Goal: Transaction & Acquisition: Purchase product/service

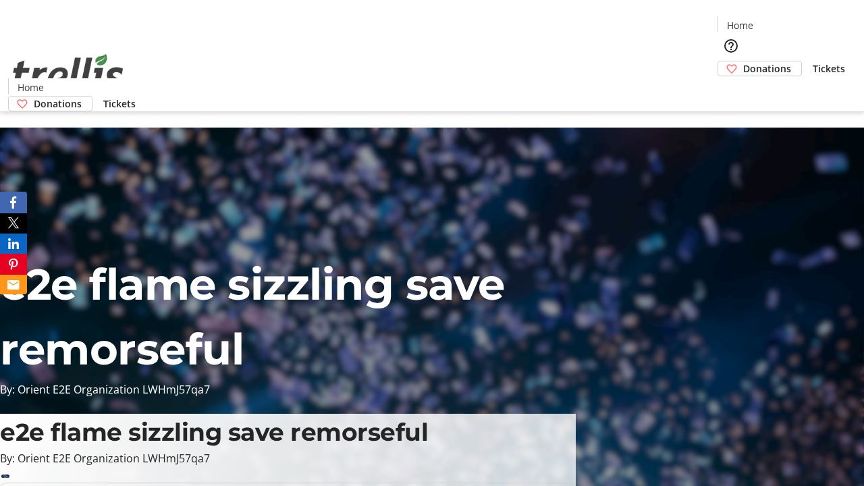
click at [743, 61] on span "Donations" at bounding box center [767, 68] width 48 height 14
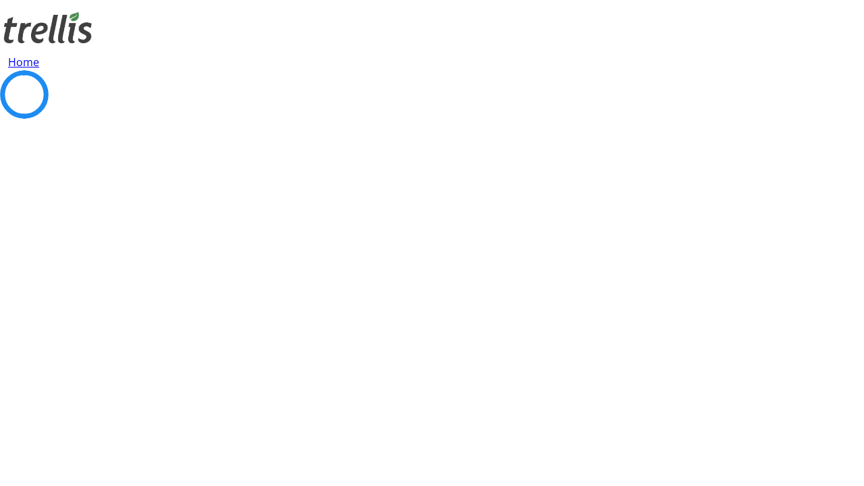
select select "CA"
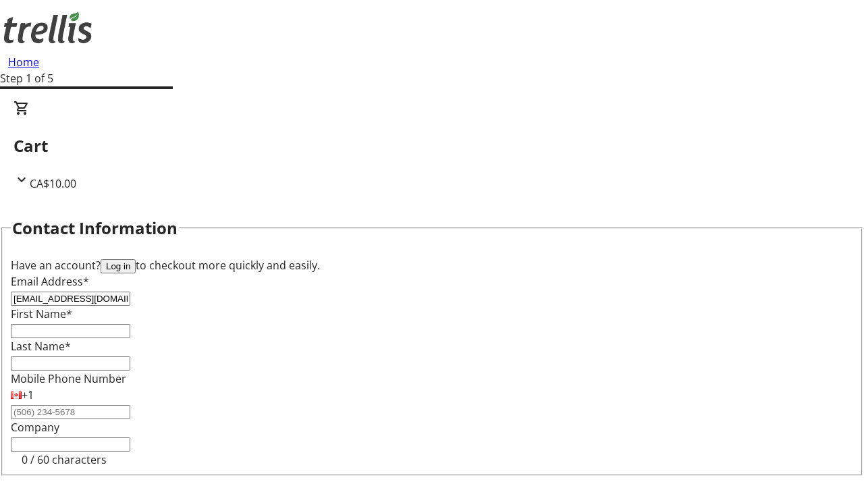
type input "[EMAIL_ADDRESS][DOMAIN_NAME]"
type input "Amira"
type input "O'Kon"
type input "[STREET_ADDRESS][PERSON_NAME]"
type input "Kelowna"
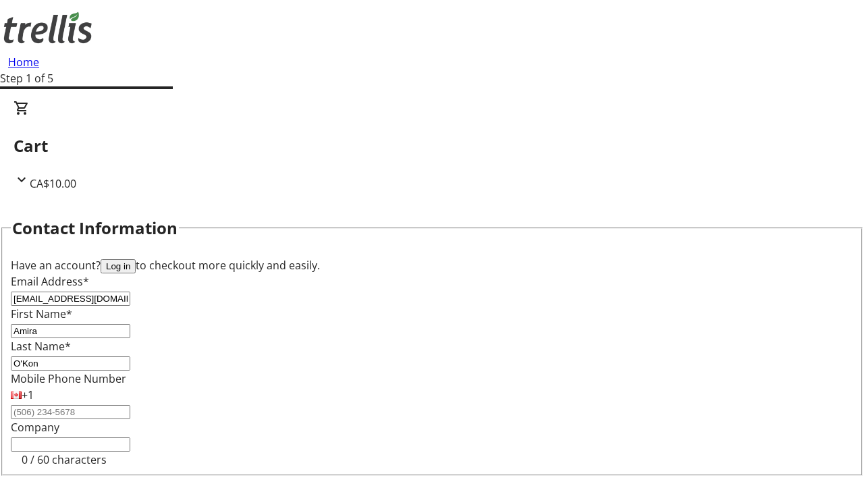
select select "BC"
type input "Kelowna"
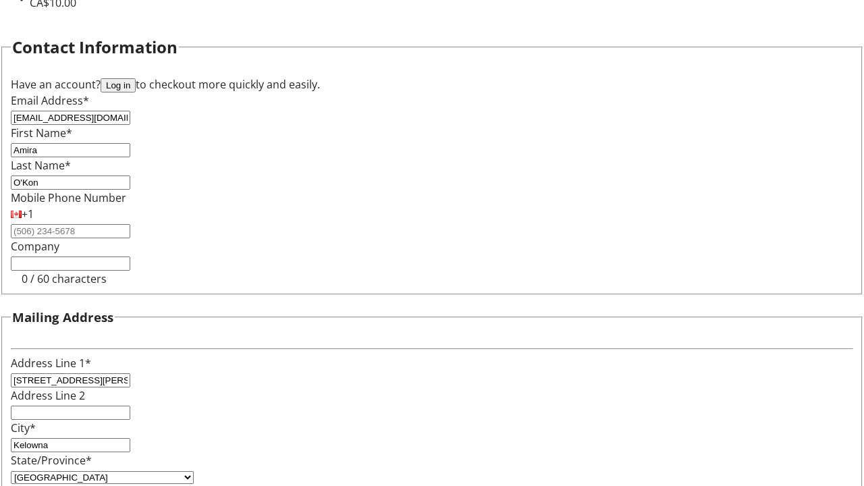
type input "V1Y 0C2"
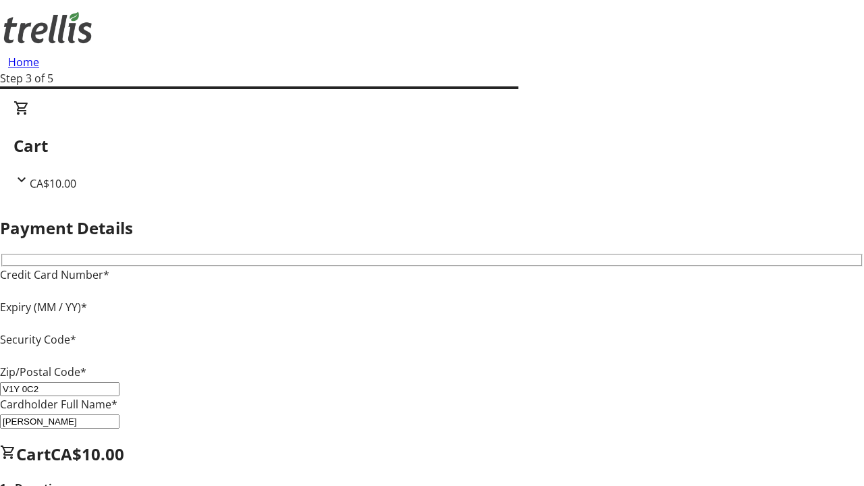
type input "V1Y 0C2"
